Goal: Transaction & Acquisition: Subscribe to service/newsletter

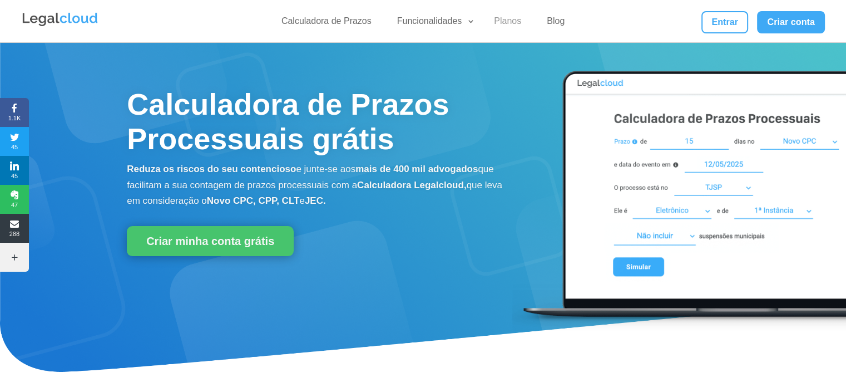
click at [514, 24] on link "Planos" at bounding box center [507, 24] width 41 height 16
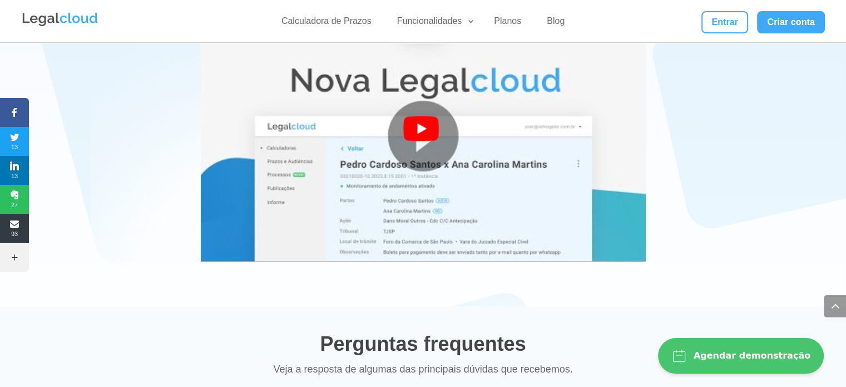
scroll to position [2057, 0]
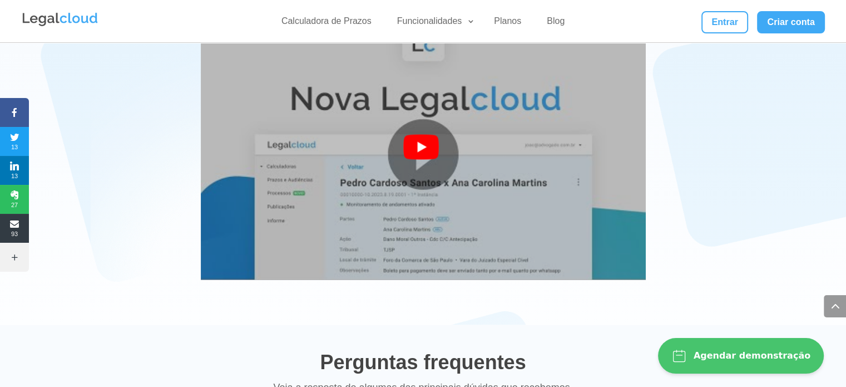
click at [426, 113] on img at bounding box center [423, 154] width 445 height 334
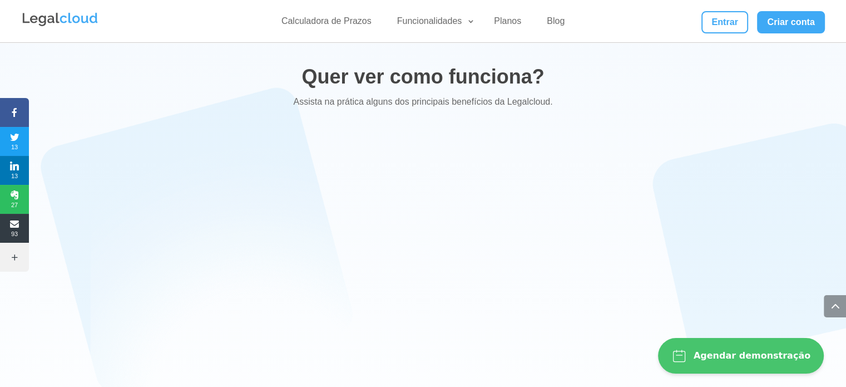
scroll to position [1668, 0]
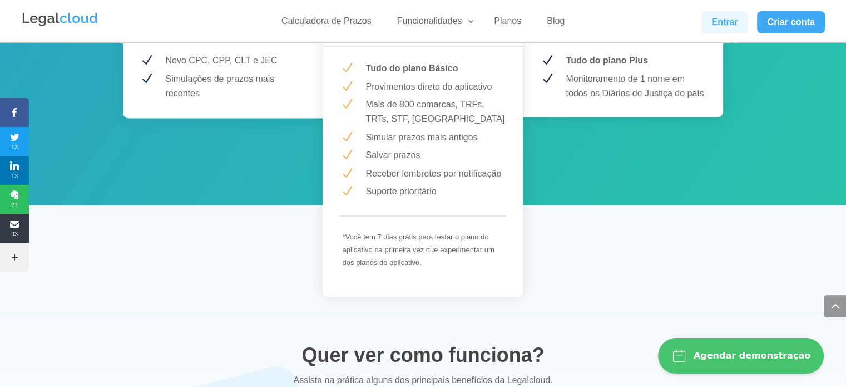
click at [721, 18] on link "Entrar" at bounding box center [724, 22] width 47 height 22
